Goal: Task Accomplishment & Management: Use online tool/utility

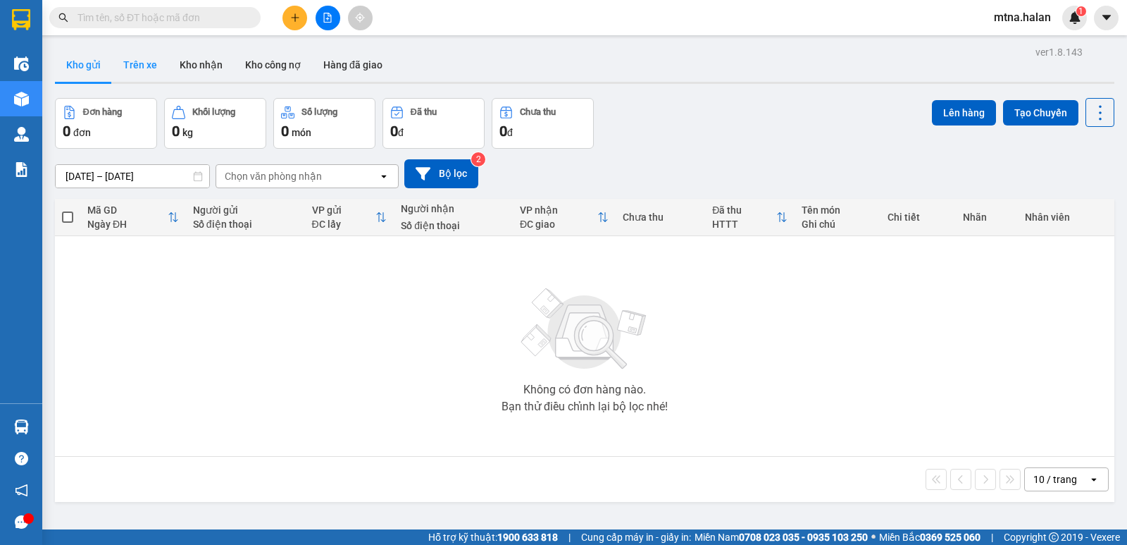
click at [140, 63] on button "Trên xe" at bounding box center [140, 65] width 56 height 34
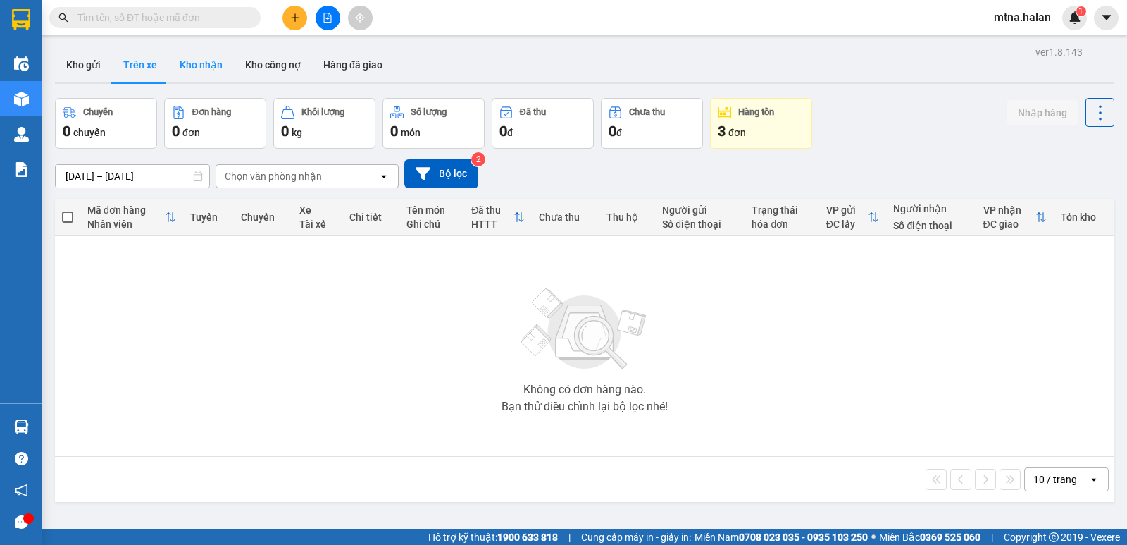
click at [193, 65] on button "Kho nhận" at bounding box center [201, 65] width 66 height 34
type input "[DATE] – [DATE]"
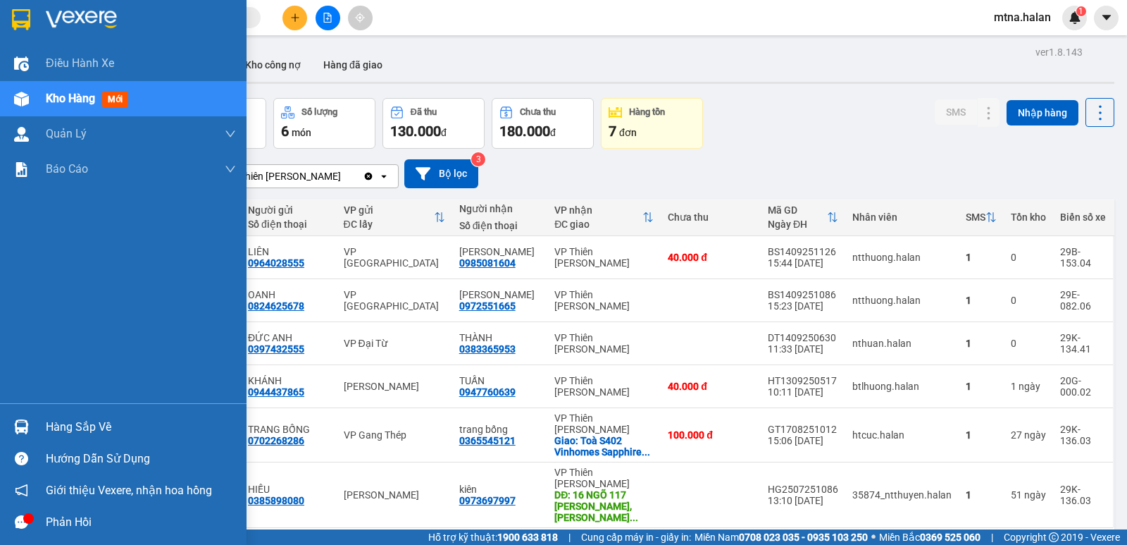
click at [23, 425] on img at bounding box center [21, 426] width 15 height 15
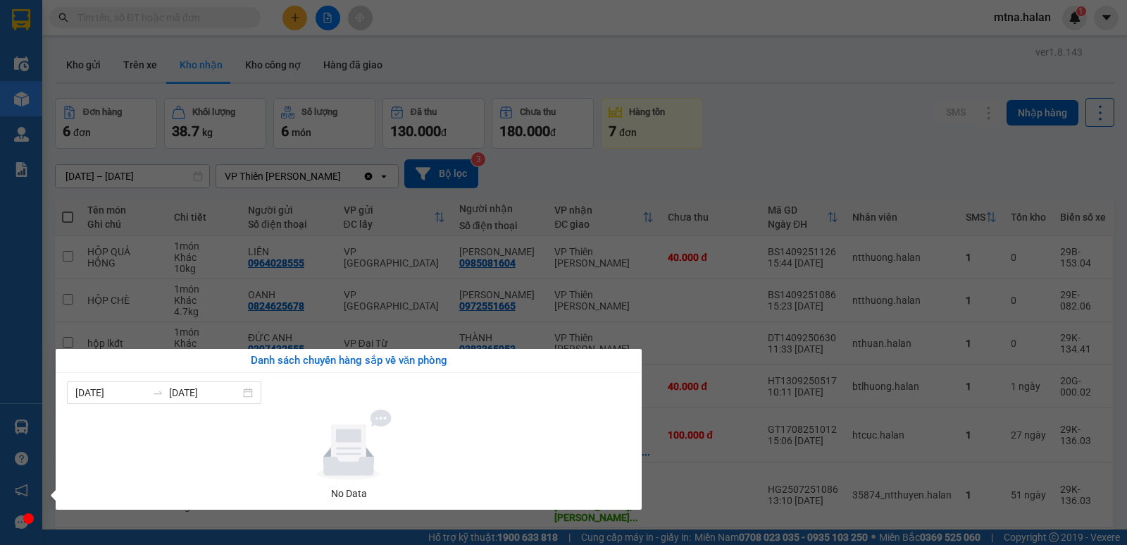
click at [725, 171] on section "Kết quả [PERSON_NAME] ( 0 ) Bộ lọc No Data mtna.halan 1 Điều [PERSON_NAME] xe K…" at bounding box center [563, 272] width 1127 height 545
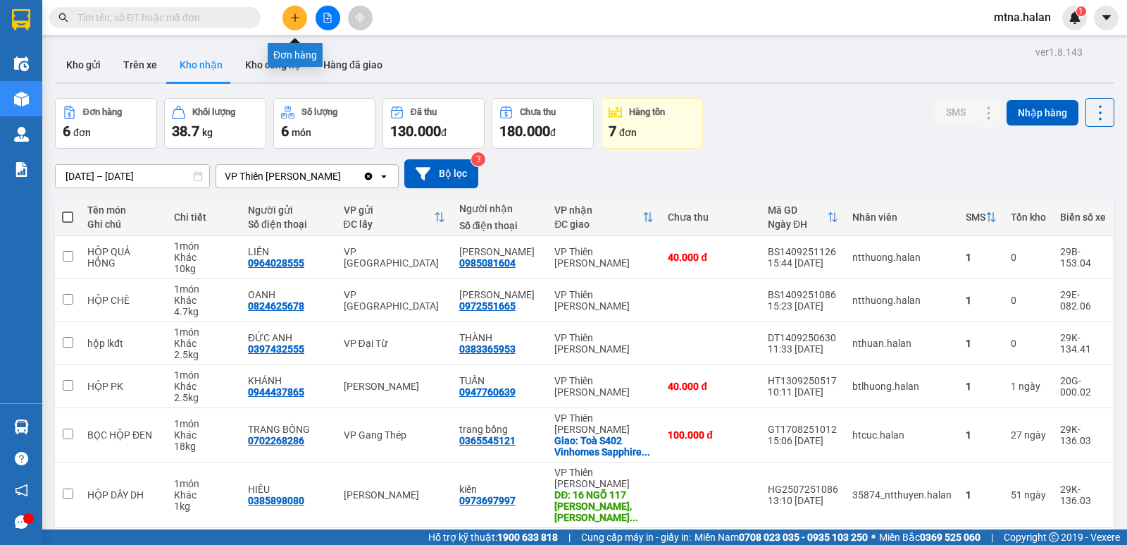
click at [294, 26] on button at bounding box center [295, 18] width 25 height 25
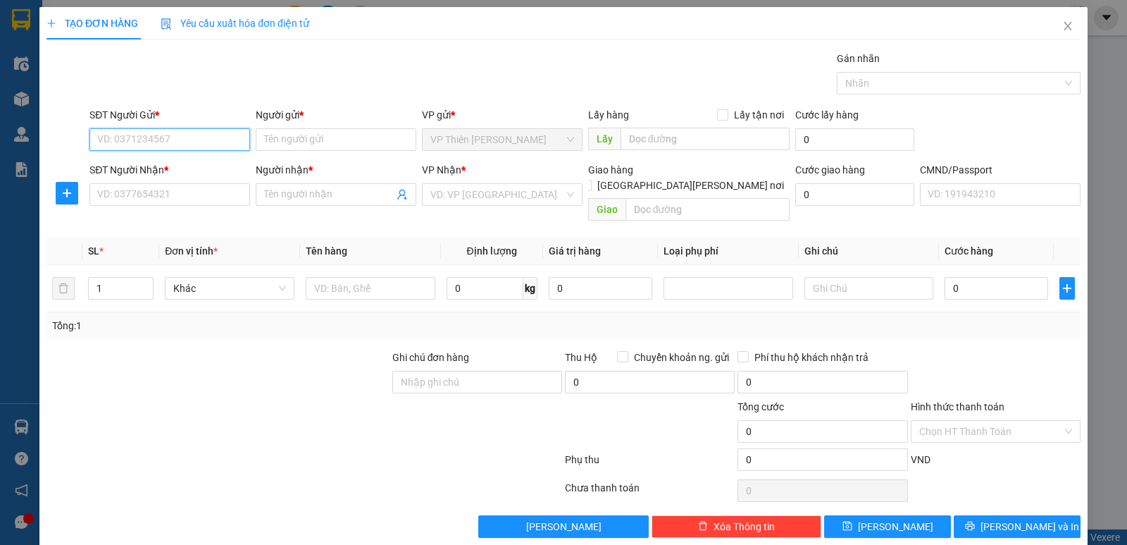
click at [190, 142] on input "SĐT Người Gửi *" at bounding box center [169, 139] width 161 height 23
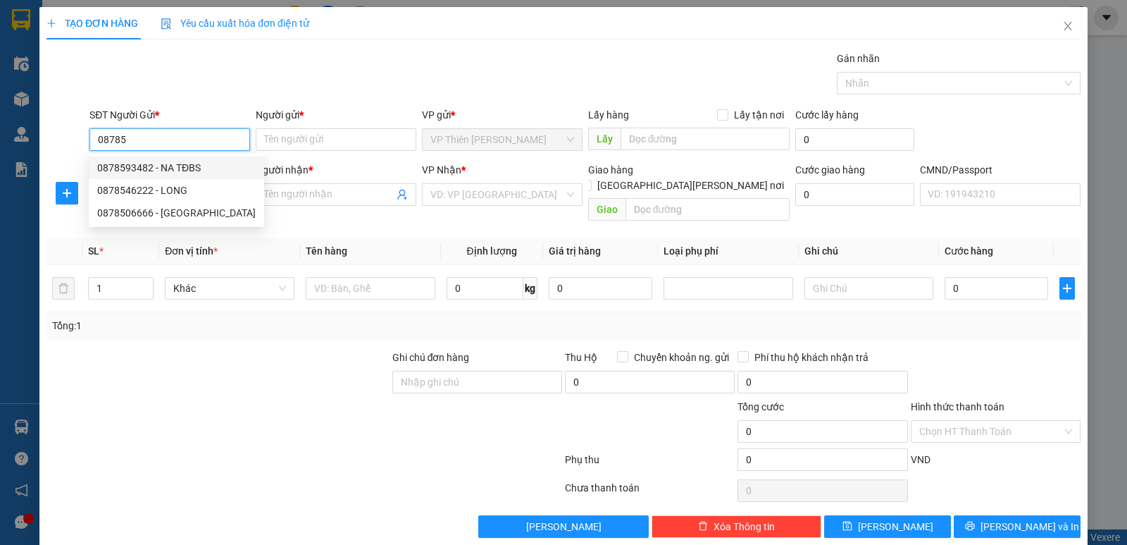
click at [180, 165] on div "0878593482 - NA TĐBS" at bounding box center [176, 168] width 159 height 16
type input "0878593482"
type input "NA TĐBS"
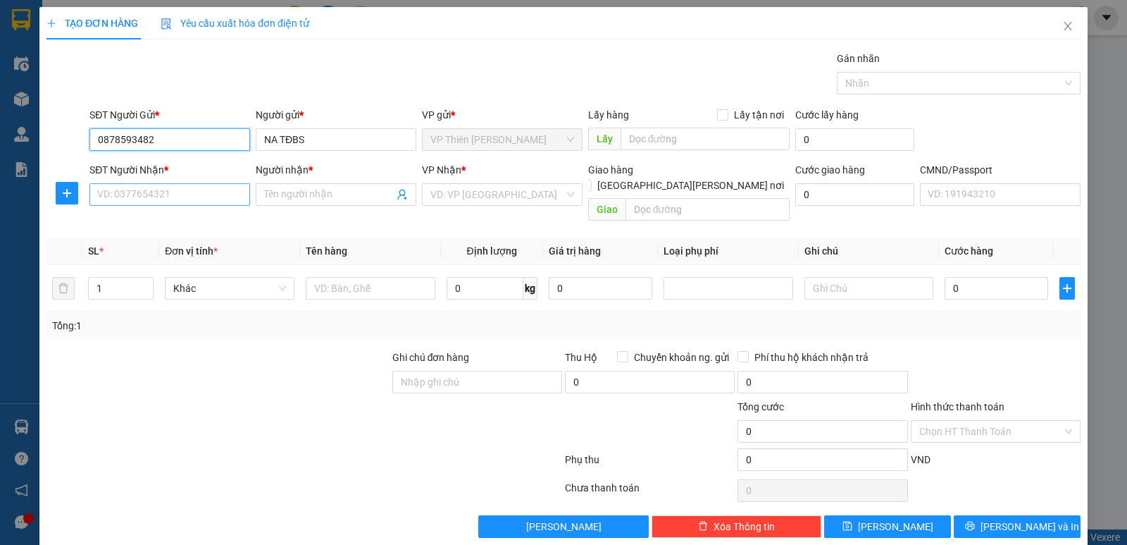
type input "0878593482"
click at [192, 199] on input "SĐT Người Nhận *" at bounding box center [169, 194] width 161 height 23
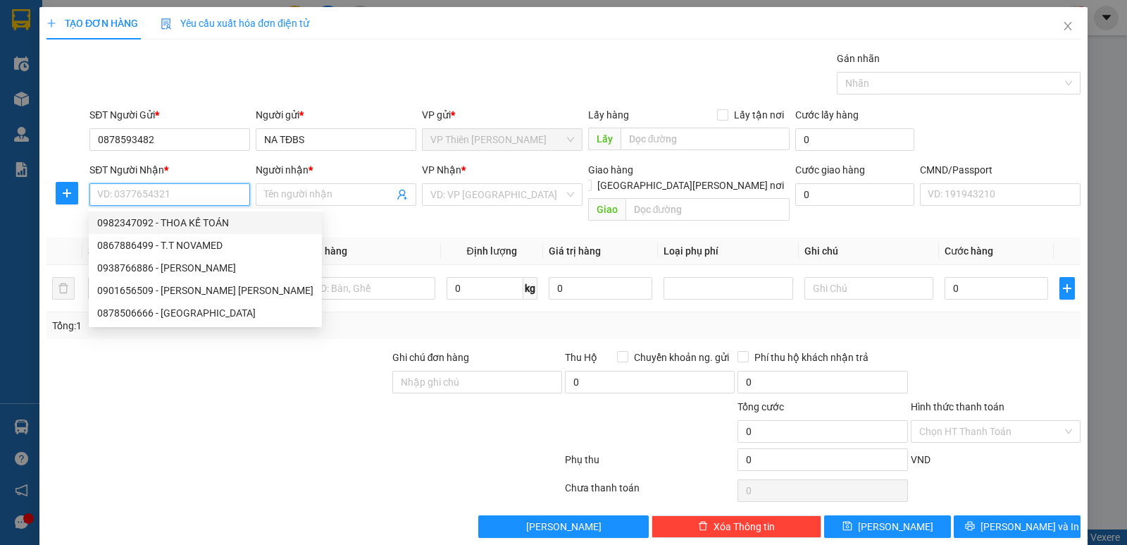
click at [188, 217] on div "0982347092 - THOA KẾ TOÁN" at bounding box center [205, 223] width 216 height 16
type input "0982347092"
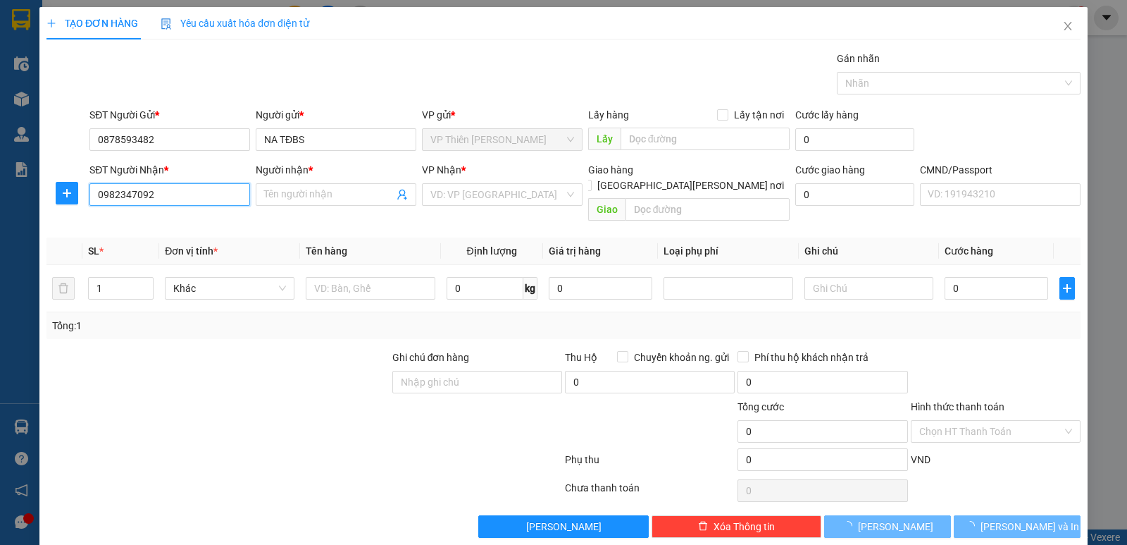
type input "THOA KẾ TOÁN"
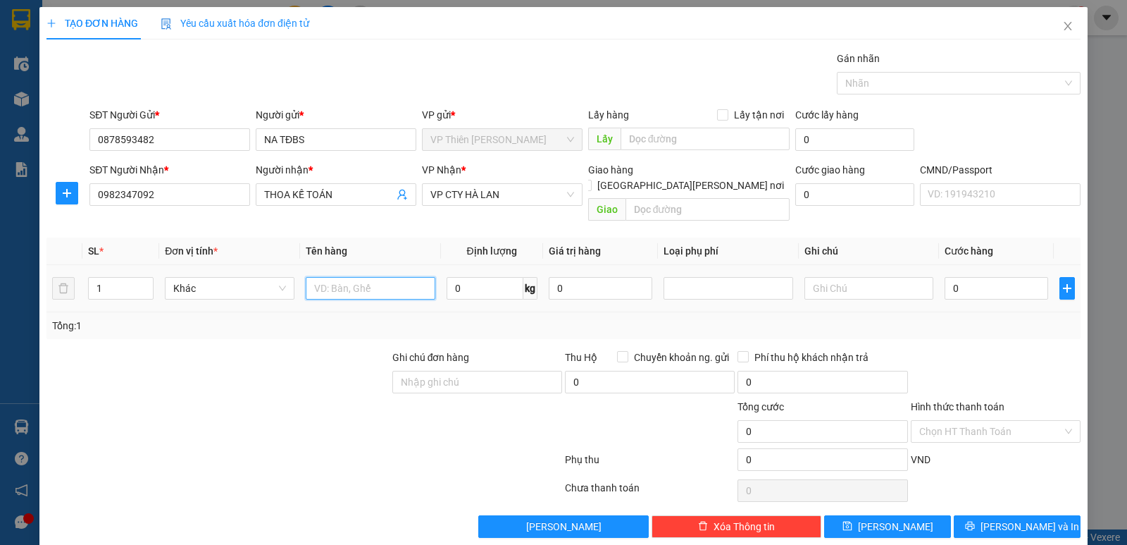
click at [360, 277] on input "text" at bounding box center [371, 288] width 130 height 23
type input "pb"
click at [943, 423] on input "Hình thức thanh toán" at bounding box center [991, 431] width 143 height 21
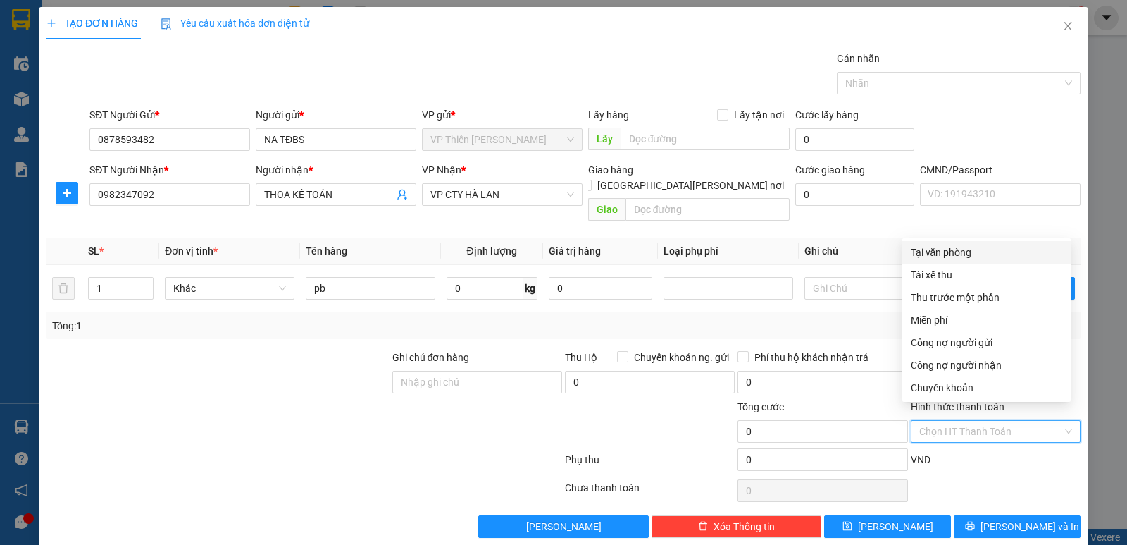
click at [934, 254] on div "Tại văn phòng" at bounding box center [986, 253] width 151 height 16
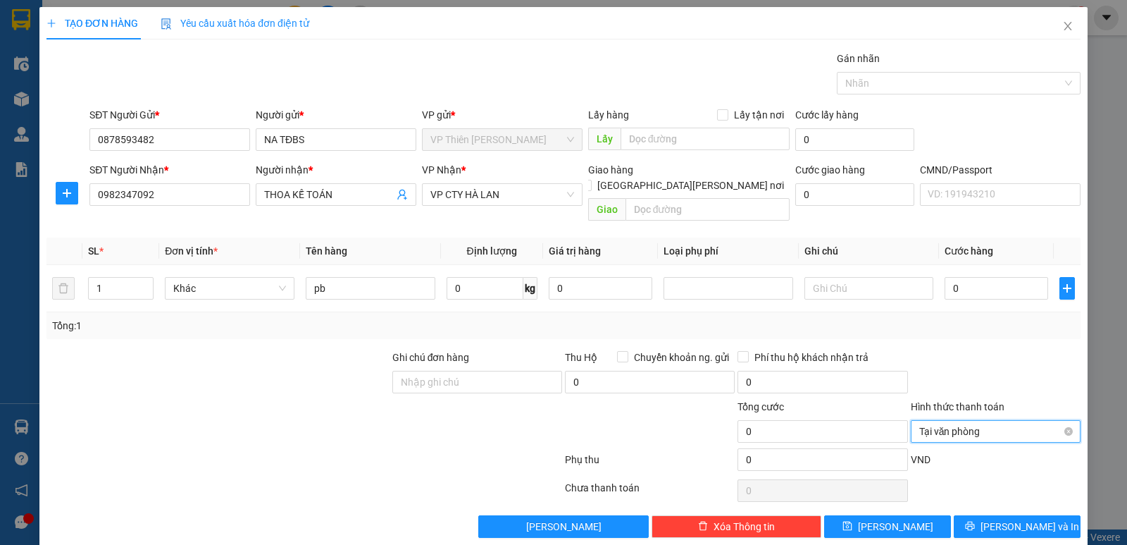
click at [982, 421] on span "Tại văn phòng" at bounding box center [996, 431] width 153 height 21
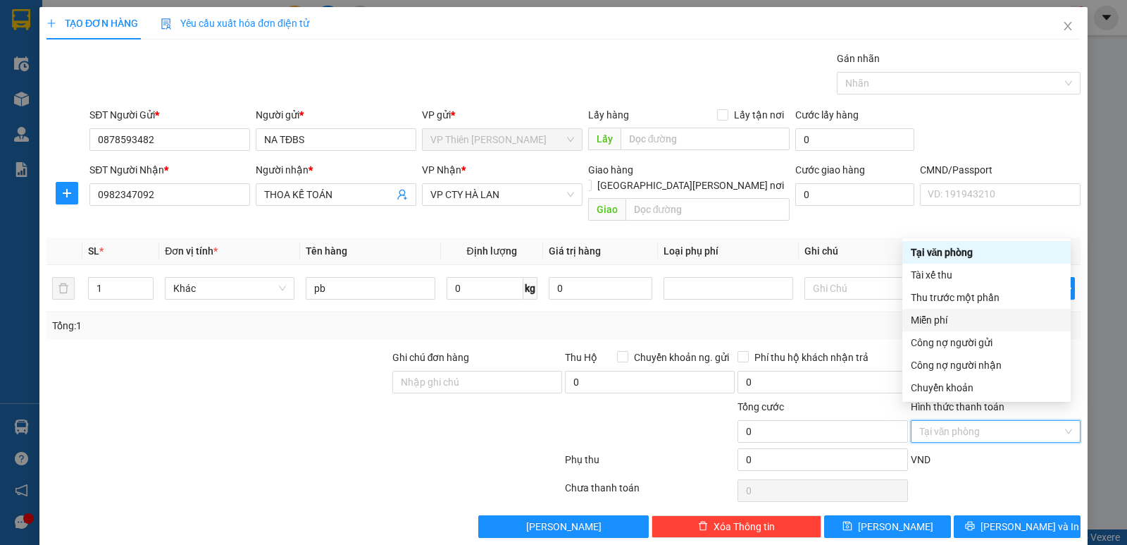
click at [932, 316] on div "Miễn phí" at bounding box center [986, 320] width 151 height 16
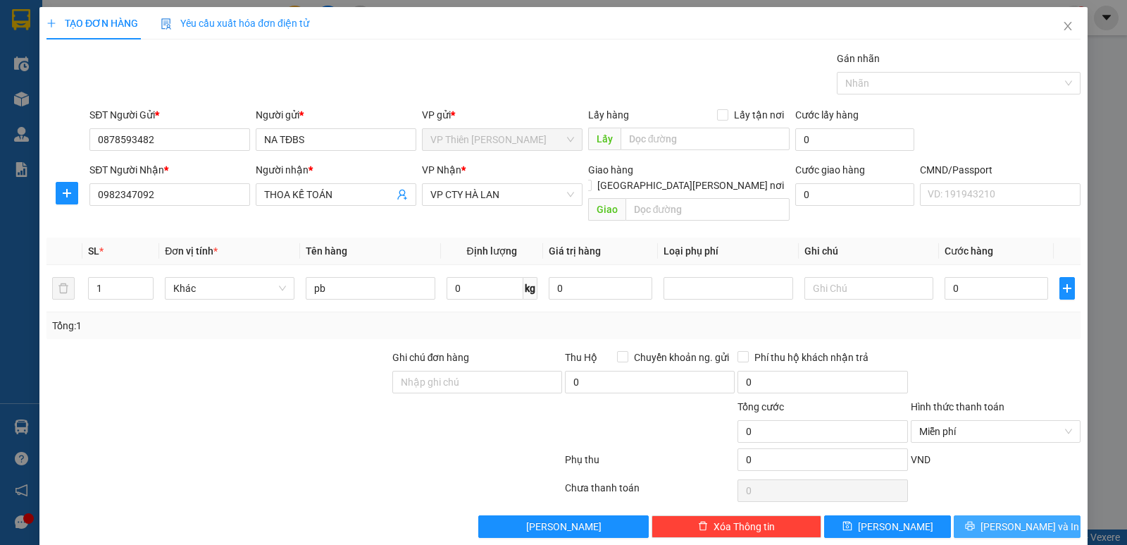
click at [1011, 519] on span "[PERSON_NAME] và In" at bounding box center [1030, 527] width 99 height 16
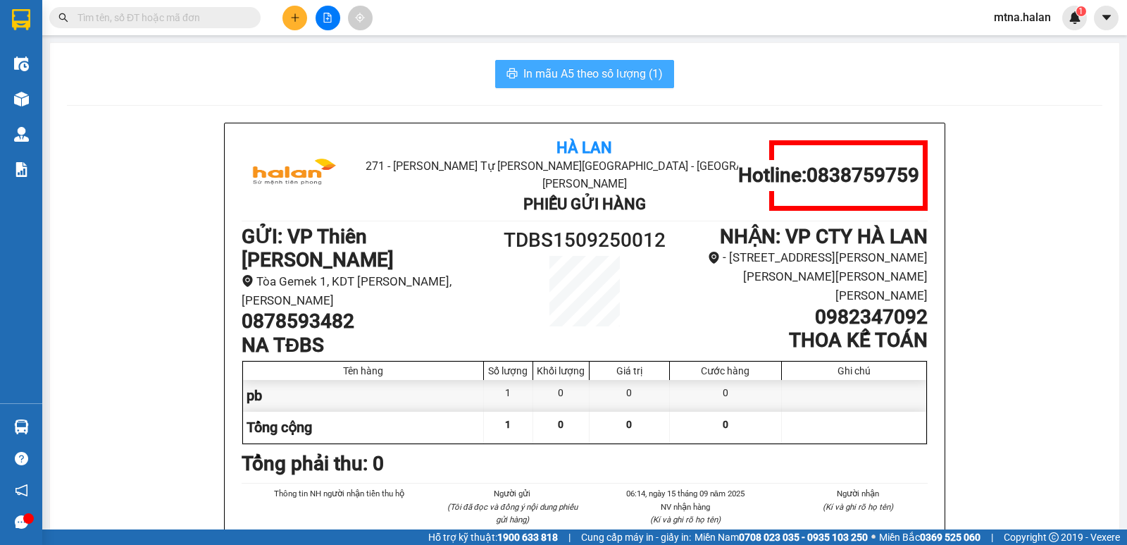
click at [554, 72] on span "In mẫu A5 theo số lượng (1)" at bounding box center [594, 74] width 140 height 18
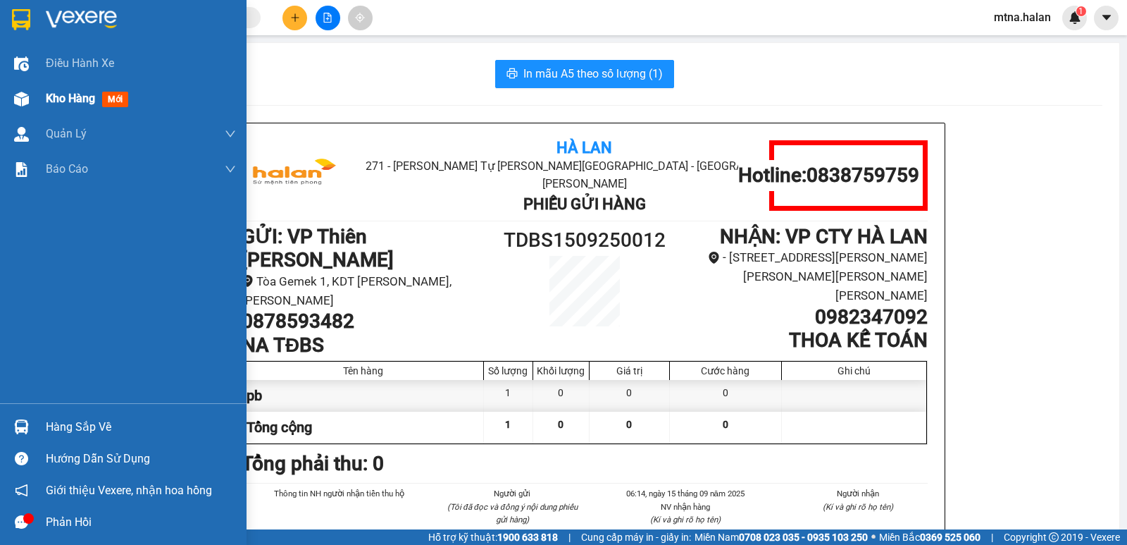
click at [16, 104] on img at bounding box center [21, 99] width 15 height 15
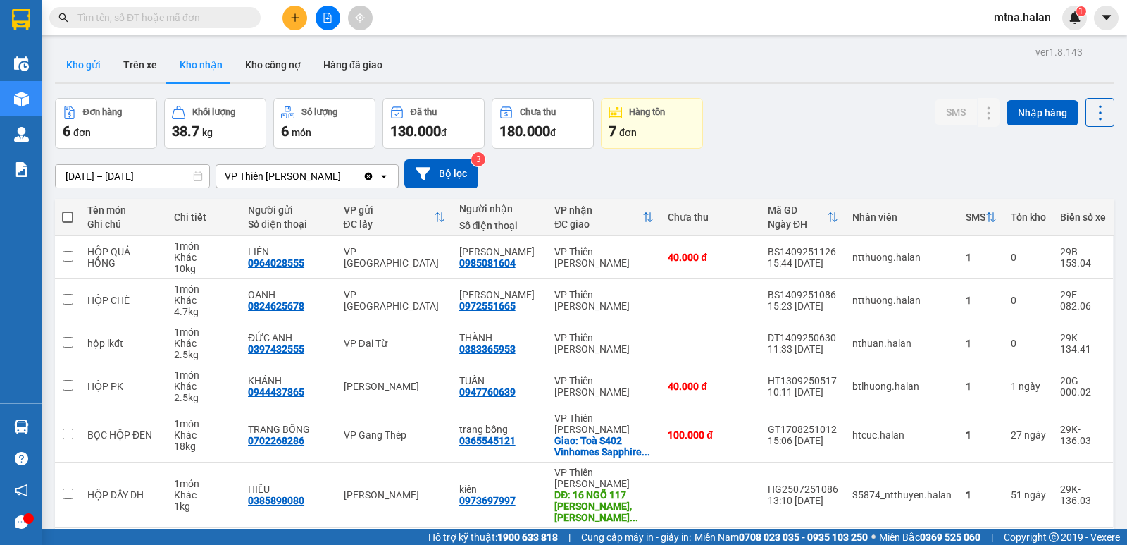
click at [85, 66] on button "Kho gửi" at bounding box center [83, 65] width 57 height 34
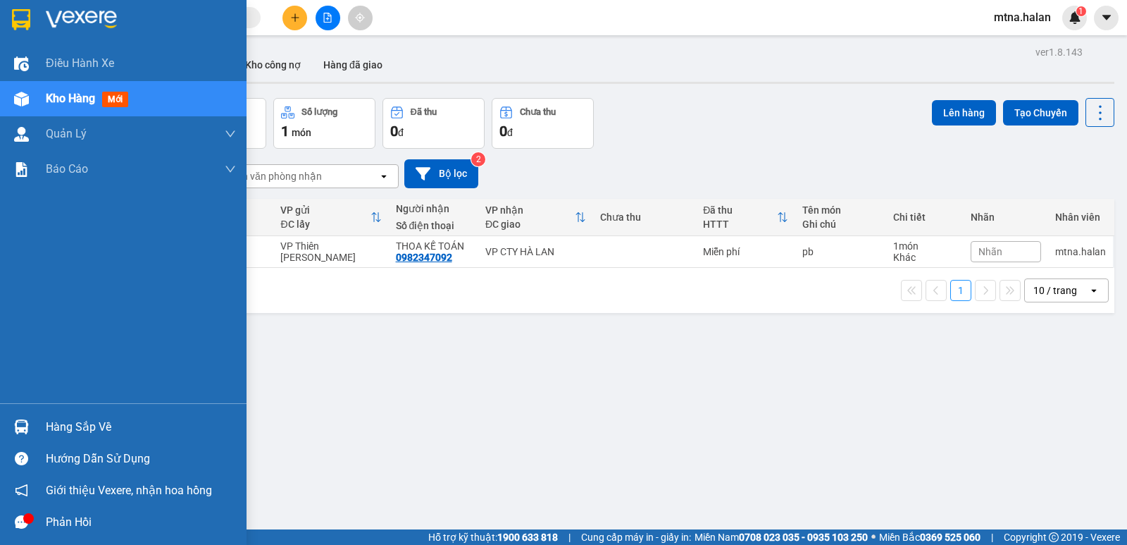
click at [14, 422] on img at bounding box center [21, 426] width 15 height 15
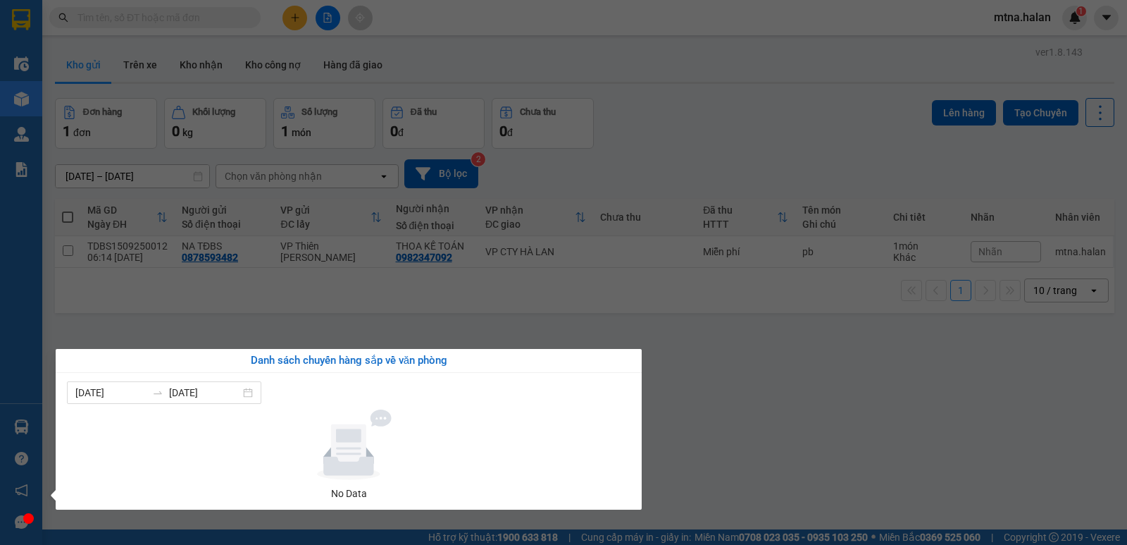
click at [862, 470] on section "Kết quả [PERSON_NAME] ( 0 ) Bộ lọc No Data mtna.halan 1 Điều [PERSON_NAME] xe K…" at bounding box center [563, 272] width 1127 height 545
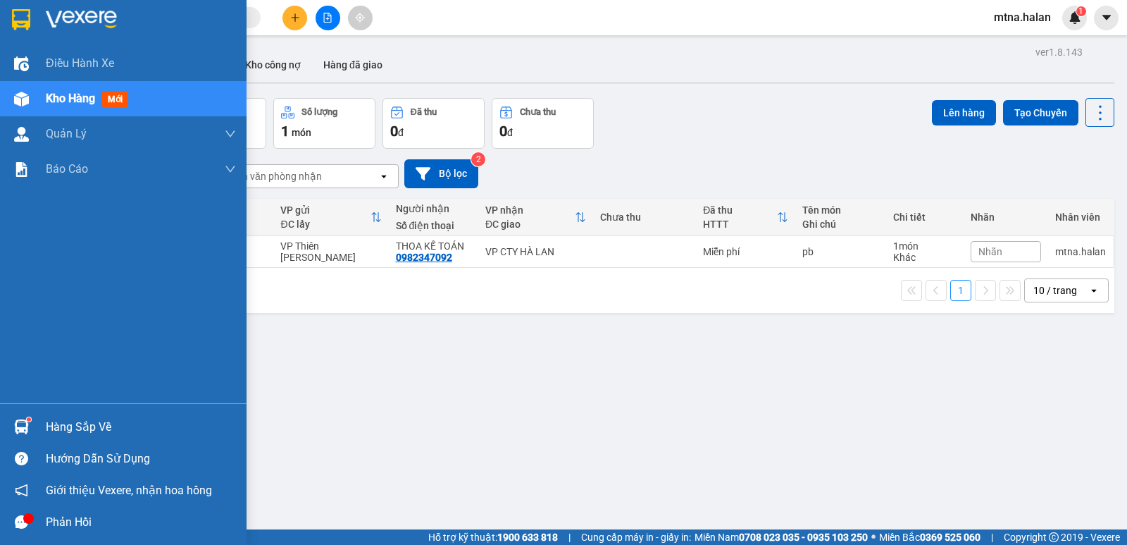
click at [27, 425] on img at bounding box center [21, 426] width 15 height 15
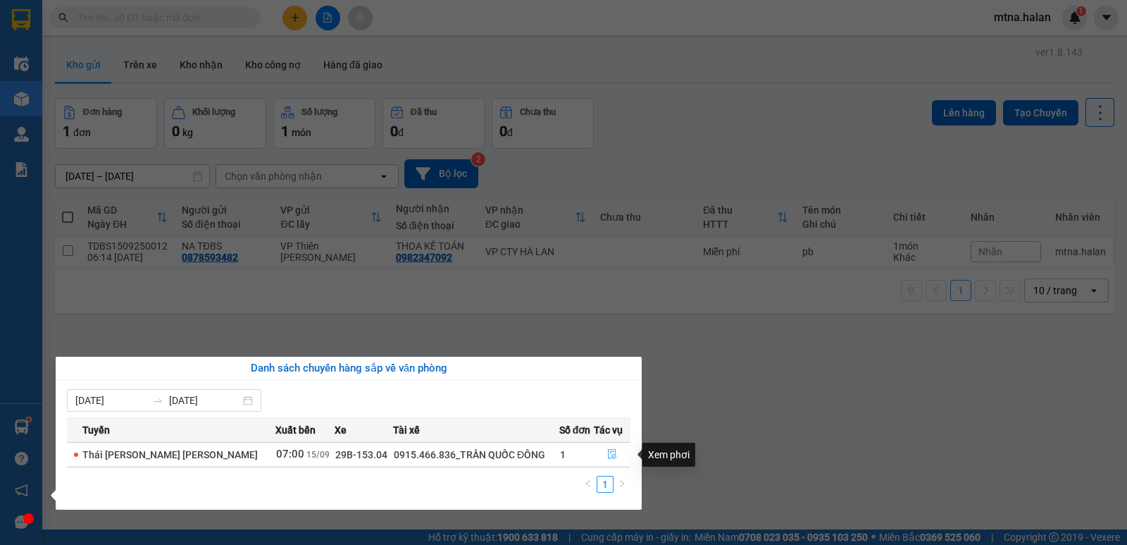
click at [611, 455] on icon "file-done" at bounding box center [612, 454] width 10 height 10
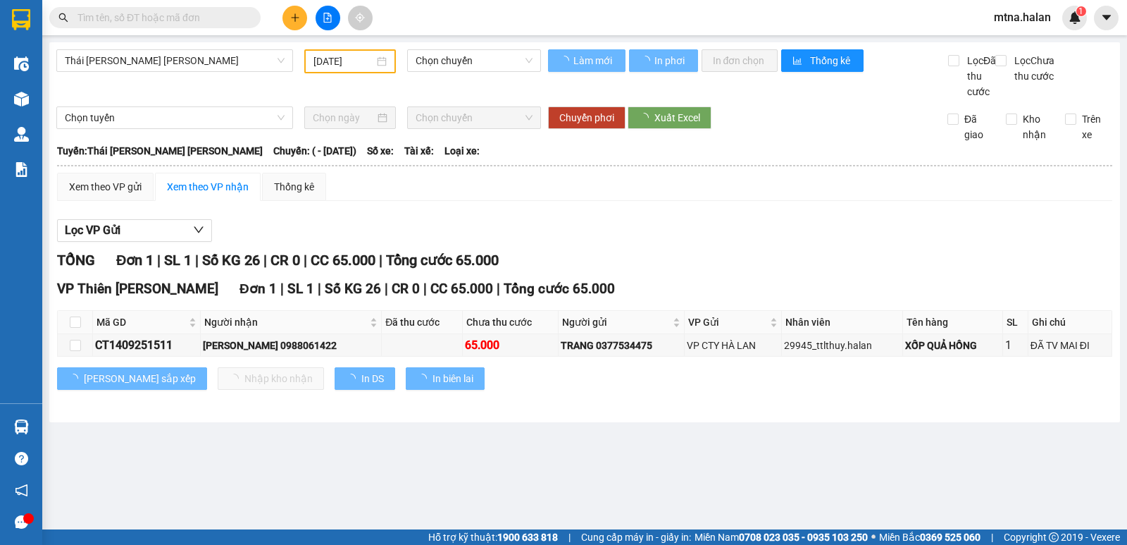
type input "[DATE]"
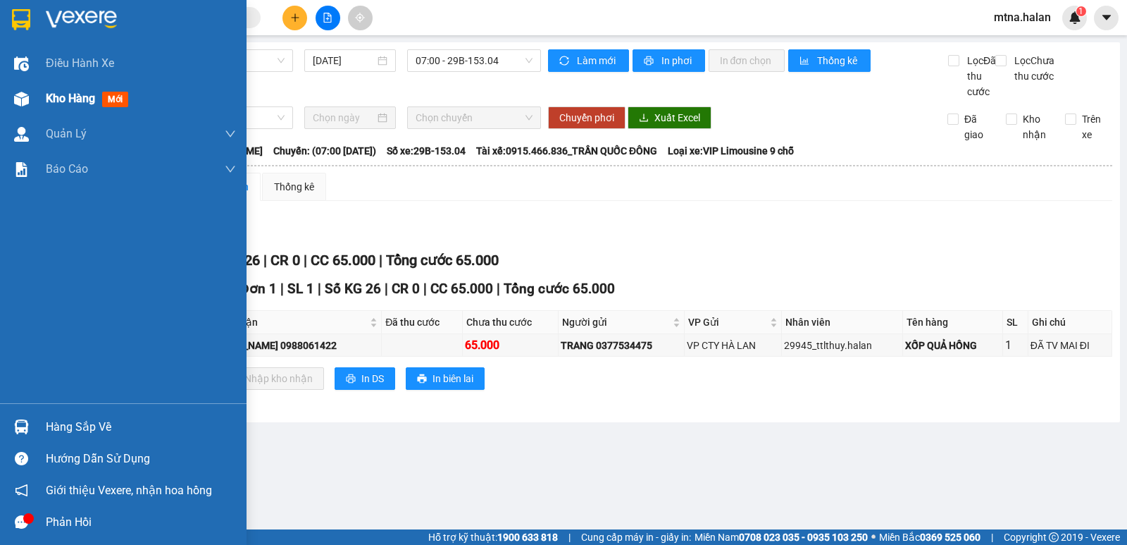
click at [18, 98] on img at bounding box center [21, 99] width 15 height 15
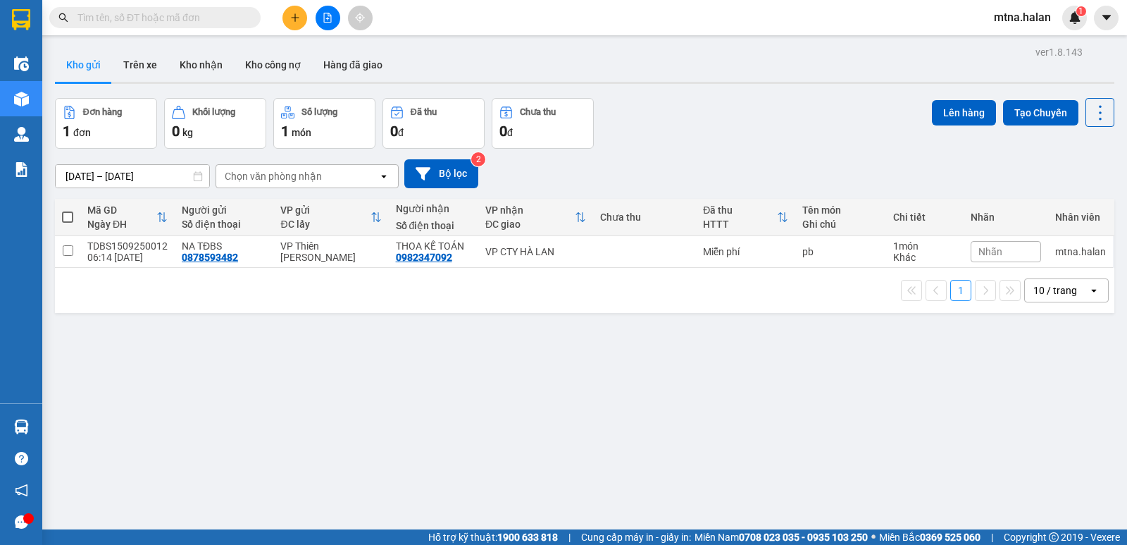
click at [416, 347] on div "ver 1.8.143 Kho gửi Trên xe Kho [PERSON_NAME] công nợ Hàng đã [PERSON_NAME] hàn…" at bounding box center [584, 314] width 1071 height 545
click at [203, 66] on button "Kho nhận" at bounding box center [201, 65] width 66 height 34
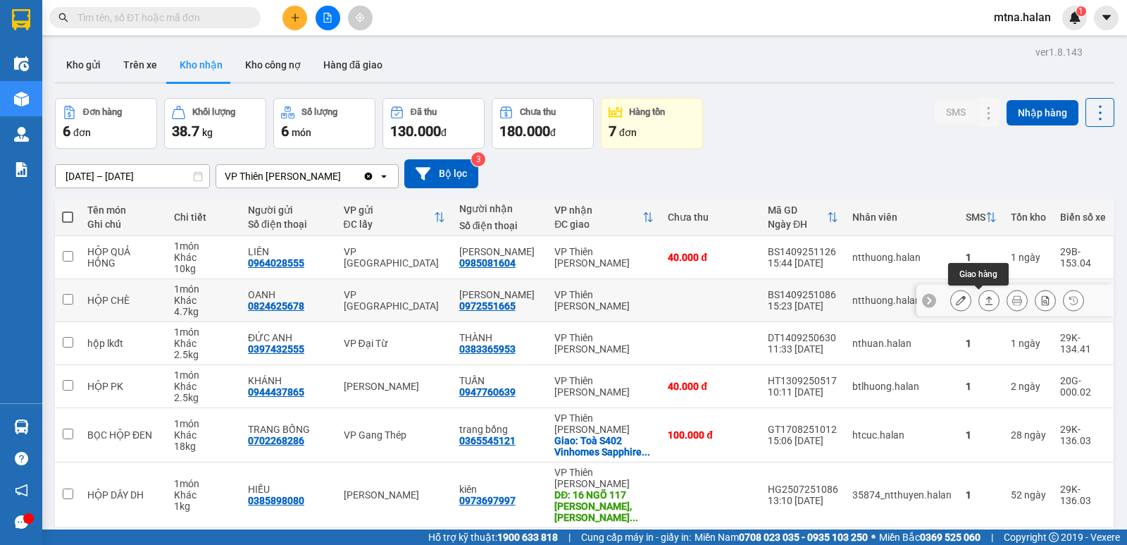
click at [984, 299] on icon at bounding box center [989, 300] width 10 height 10
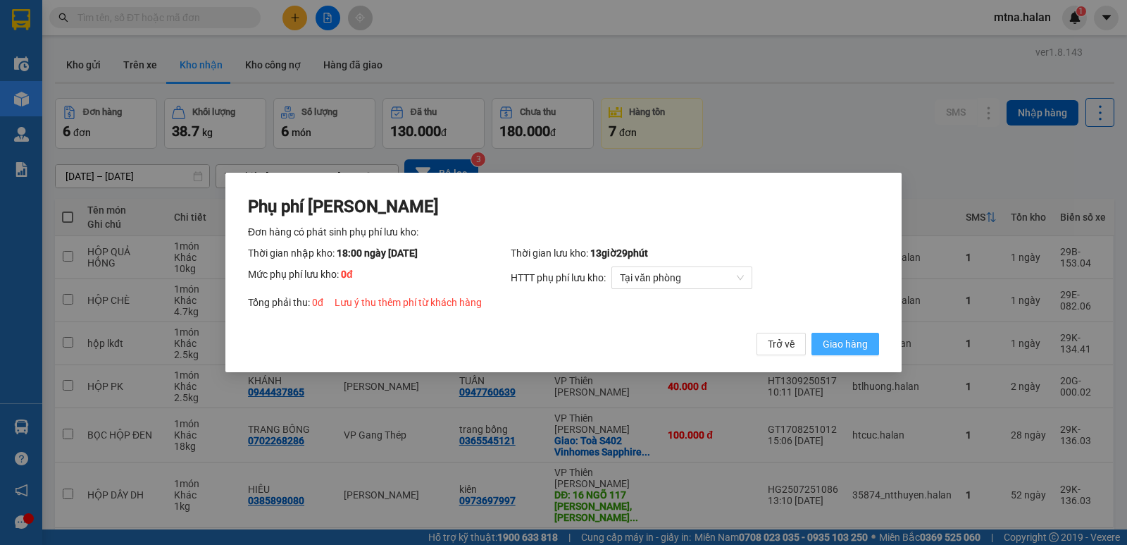
click at [848, 342] on span "Giao hàng" at bounding box center [845, 344] width 45 height 16
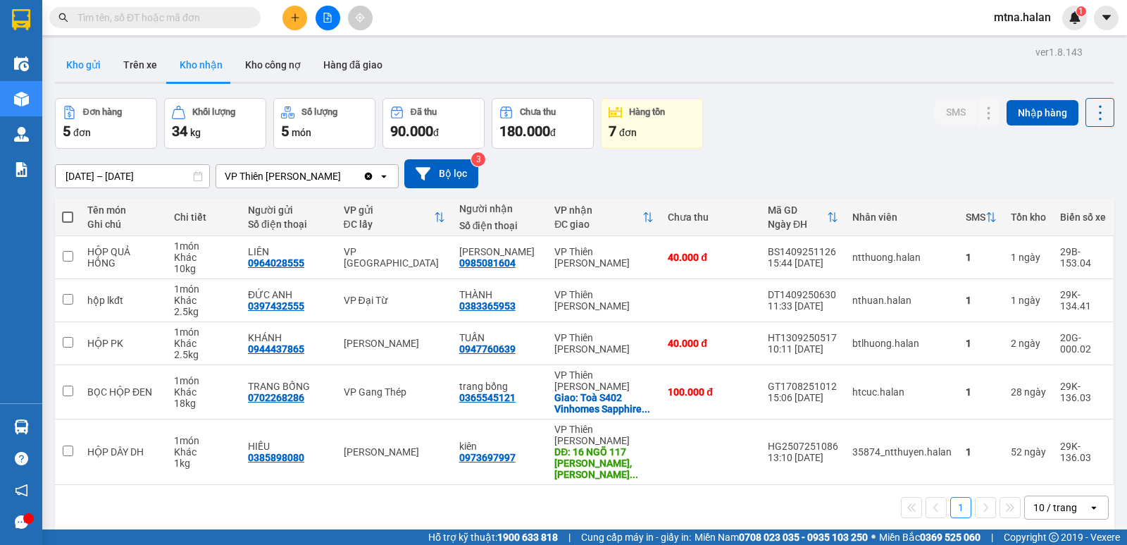
click at [75, 58] on button "Kho gửi" at bounding box center [83, 65] width 57 height 34
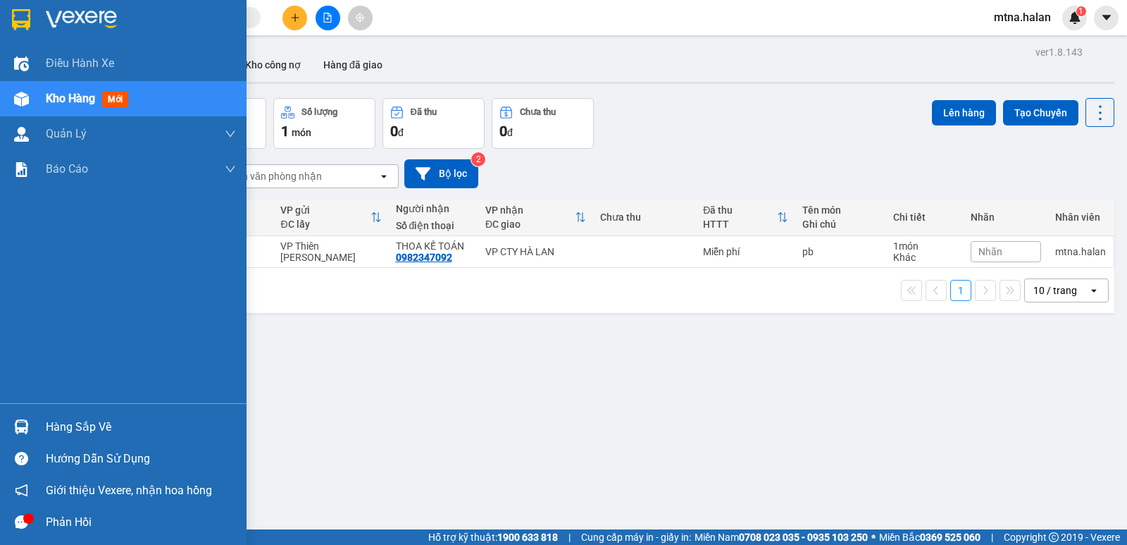
click at [24, 419] on img at bounding box center [21, 426] width 15 height 15
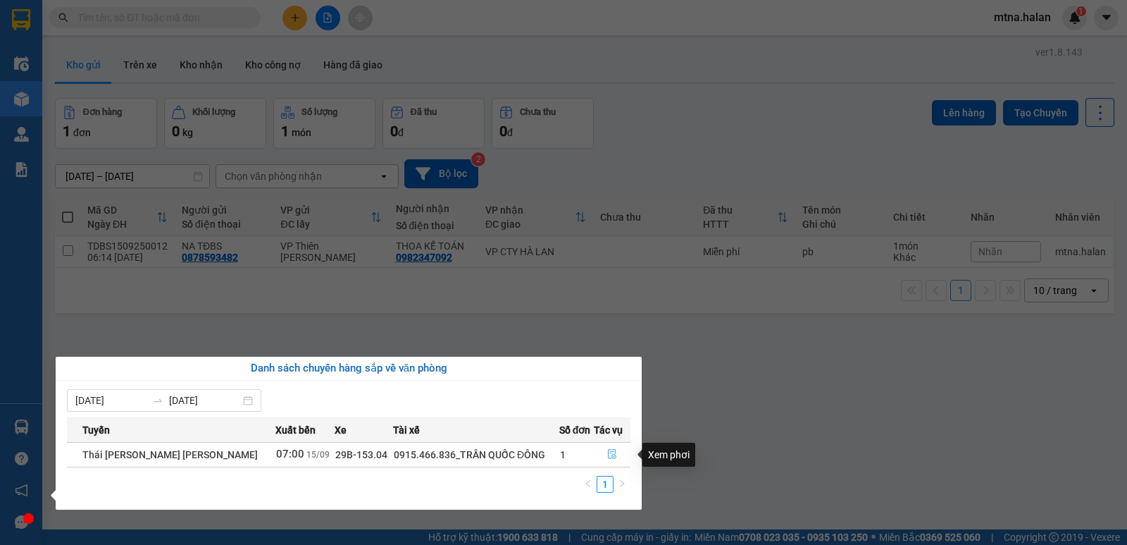
click at [610, 457] on icon "file-done" at bounding box center [612, 454] width 10 height 10
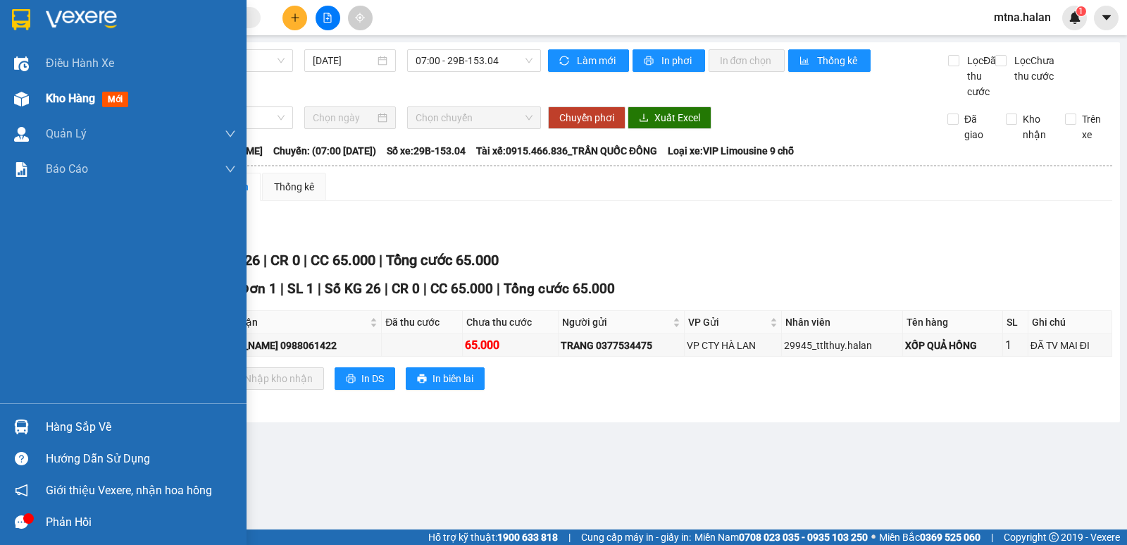
click at [16, 94] on img at bounding box center [21, 99] width 15 height 15
